Goal: Navigation & Orientation: Find specific page/section

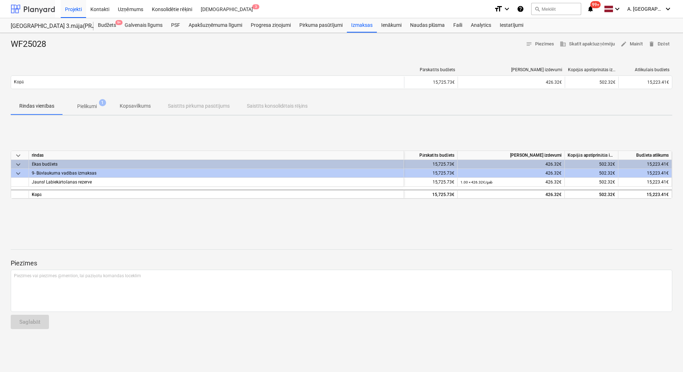
click at [29, 14] on div at bounding box center [33, 9] width 44 height 18
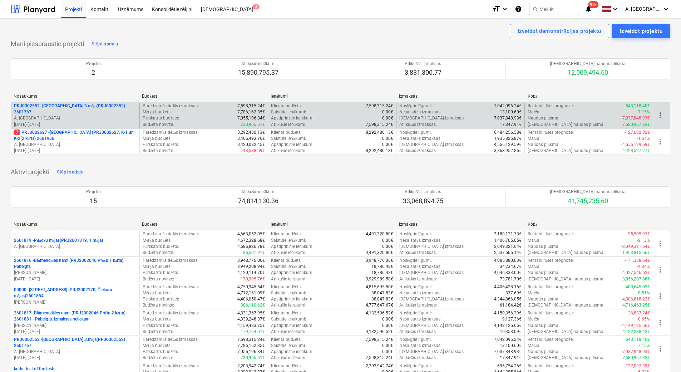
click at [48, 115] on p "A. [GEOGRAPHIC_DATA]" at bounding box center [75, 118] width 123 height 6
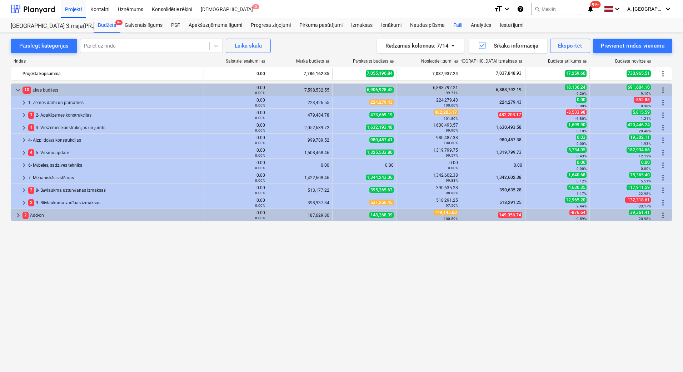
click at [459, 26] on div "Faili" at bounding box center [458, 25] width 18 height 14
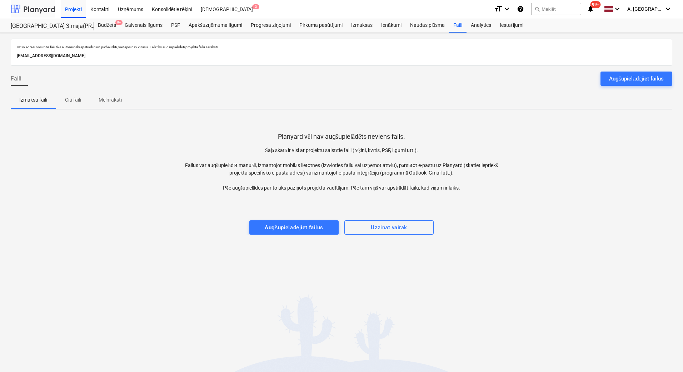
click at [38, 8] on div at bounding box center [33, 9] width 44 height 18
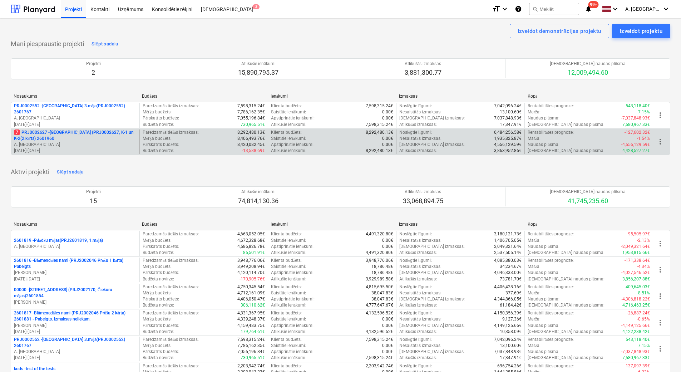
click at [74, 133] on p "7 PRJ0002627 - Tumes iela (PRJ0002627, K-1 un K-2(2.kārta) 2601960" at bounding box center [75, 135] width 123 height 12
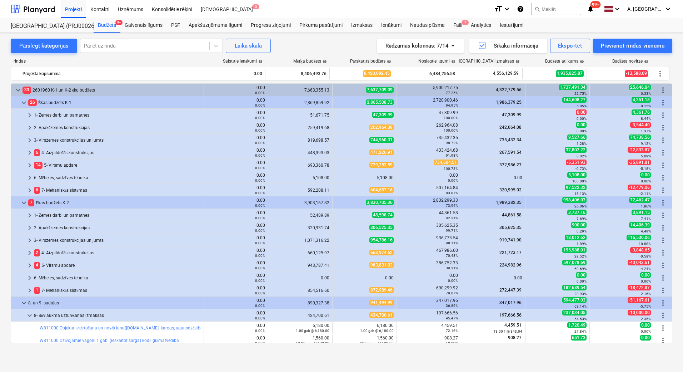
scroll to position [213, 0]
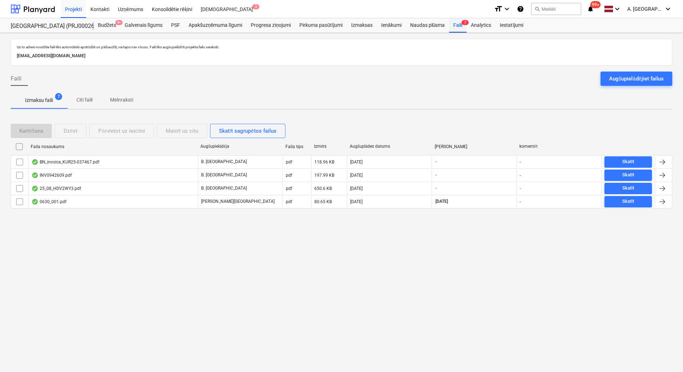
click at [461, 29] on div "Faili 7" at bounding box center [458, 25] width 18 height 14
click at [461, 28] on div "Faili 7" at bounding box center [458, 25] width 18 height 14
